Goal: Information Seeking & Learning: Learn about a topic

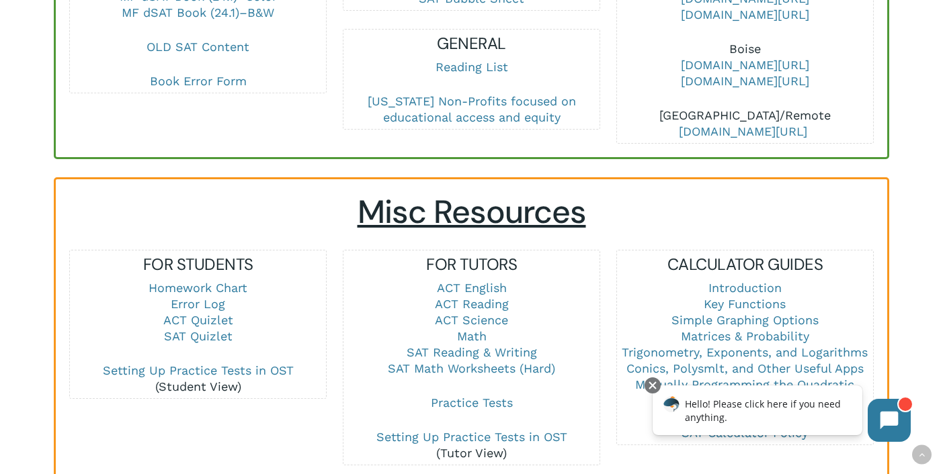
scroll to position [766, 0]
click at [480, 329] on link "Math" at bounding box center [472, 336] width 30 height 14
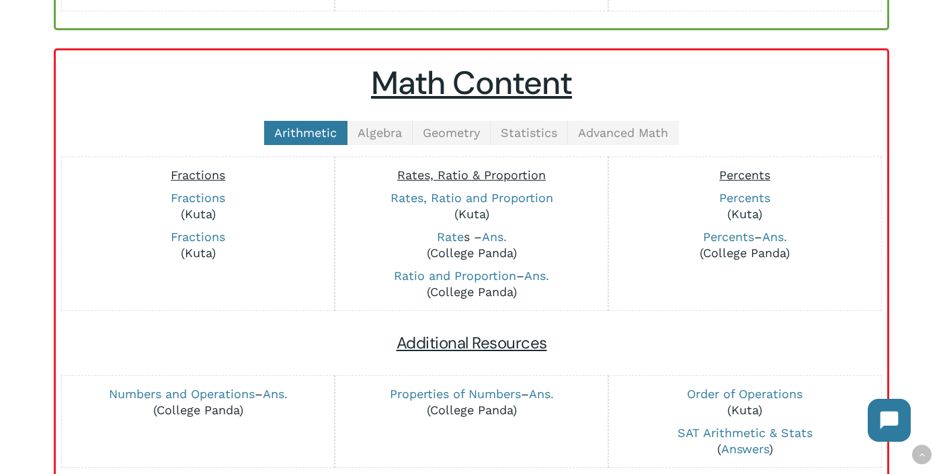
scroll to position [294, 0]
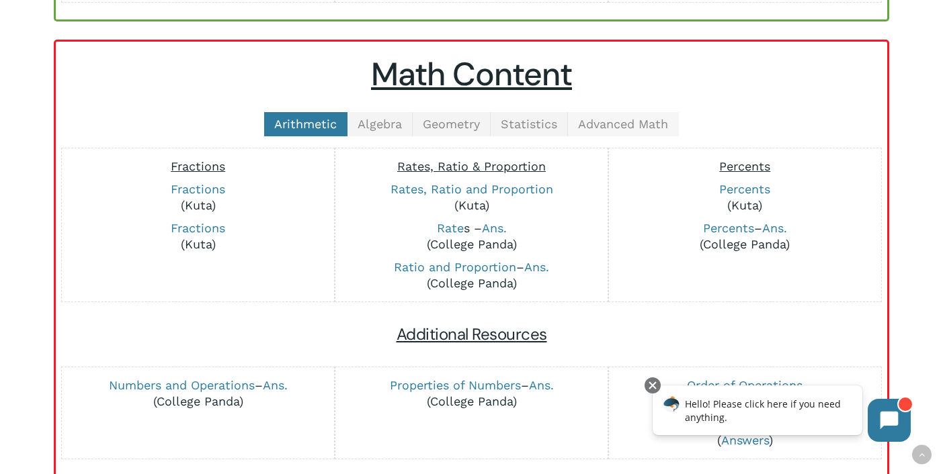
click at [619, 118] on span "Advanced Math" at bounding box center [623, 124] width 90 height 14
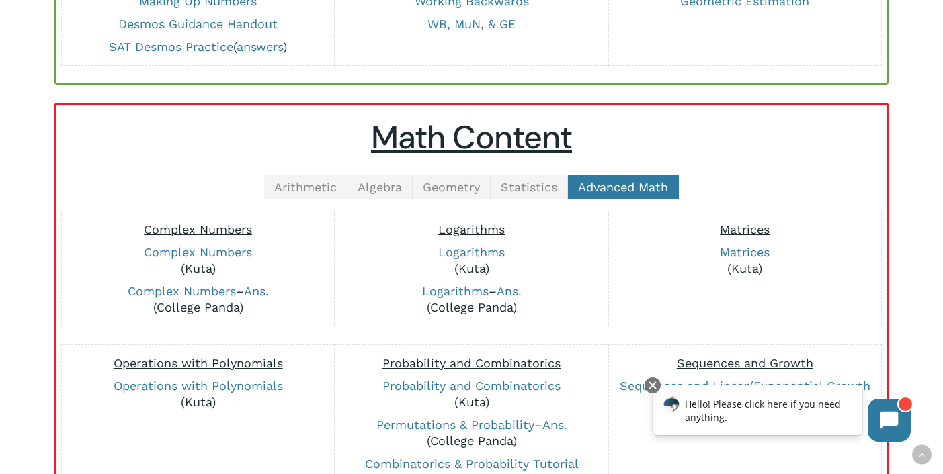
scroll to position [138, 0]
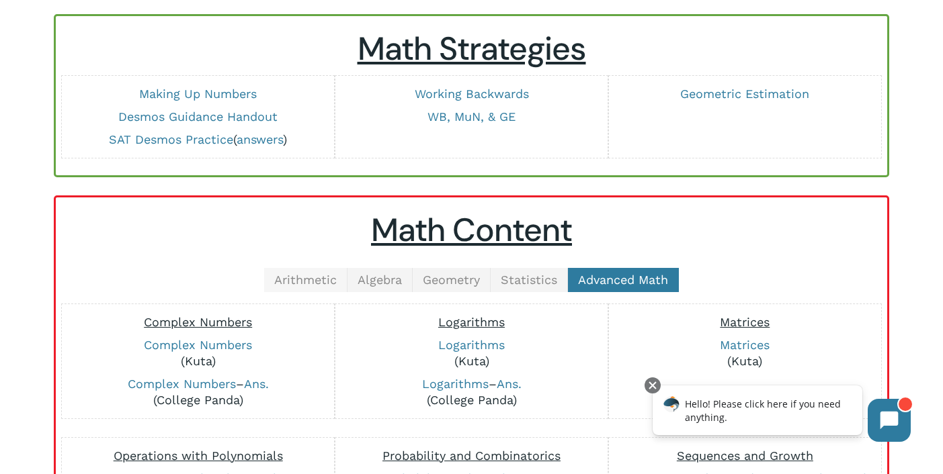
click at [308, 280] on span "Arithmetic" at bounding box center [305, 280] width 62 height 14
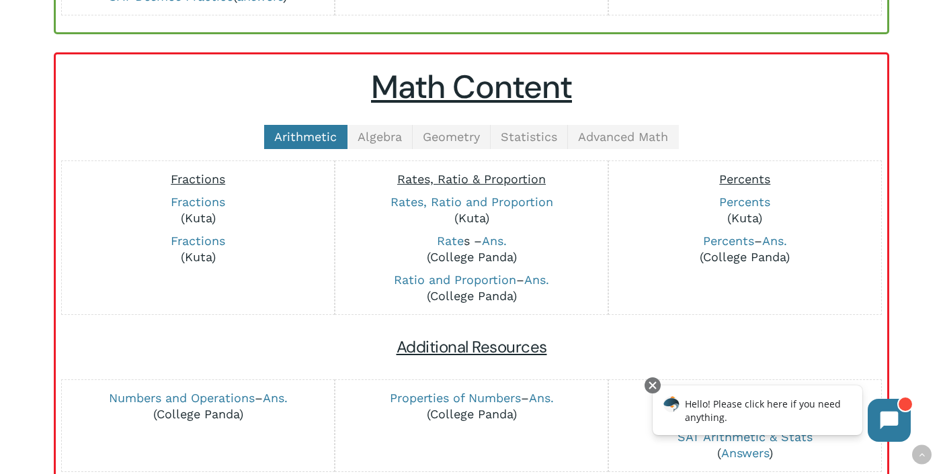
scroll to position [281, 0]
click at [454, 247] on p "Rate s – Ans. (College Panda)" at bounding box center [471, 249] width 259 height 32
click at [456, 240] on link "Rate" at bounding box center [450, 241] width 27 height 14
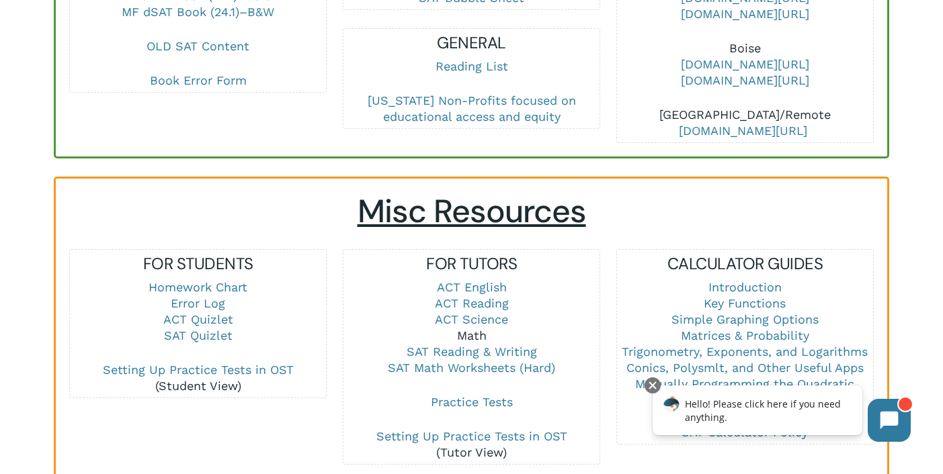
click at [470, 329] on link "Math" at bounding box center [472, 336] width 30 height 14
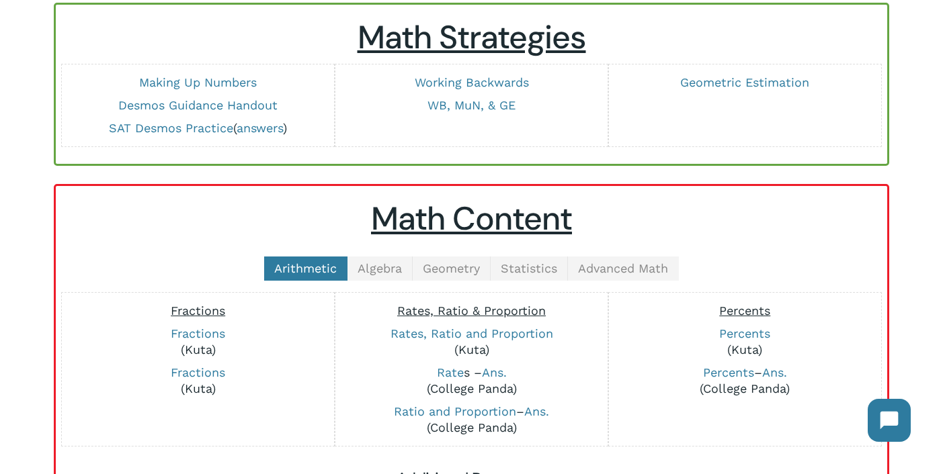
scroll to position [210, 0]
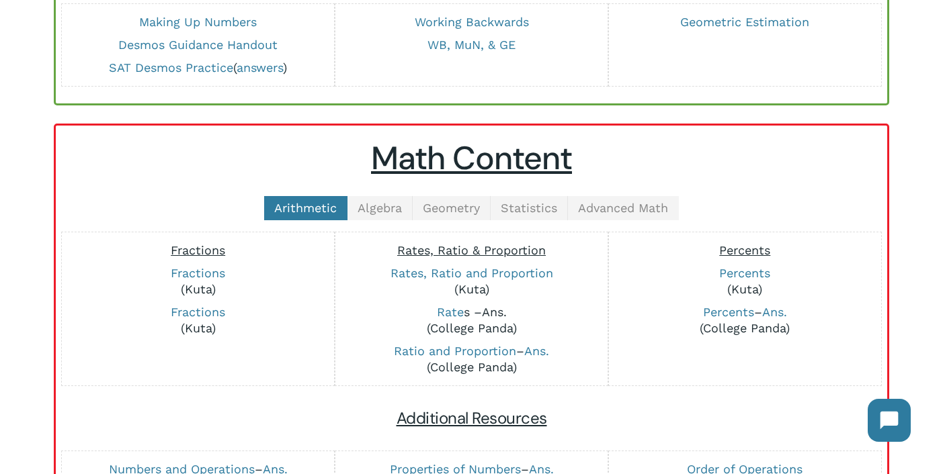
click at [499, 308] on link "Ans." at bounding box center [494, 312] width 25 height 14
click at [447, 345] on link "Ratio and Proportion" at bounding box center [455, 351] width 122 height 14
click at [533, 352] on link "Ans." at bounding box center [536, 351] width 25 height 14
click at [717, 308] on link "Percents" at bounding box center [728, 312] width 51 height 14
